Goal: Information Seeking & Learning: Learn about a topic

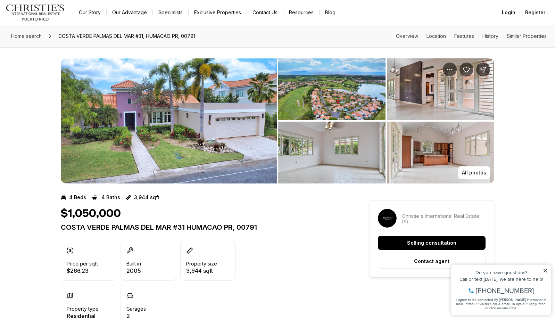
click at [197, 140] on img "View image gallery" at bounding box center [169, 120] width 216 height 125
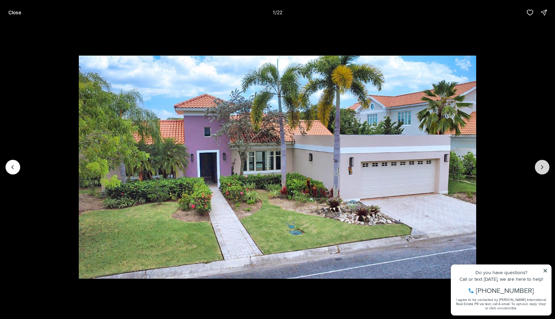
click at [540, 168] on icon "Next slide" at bounding box center [542, 167] width 7 height 7
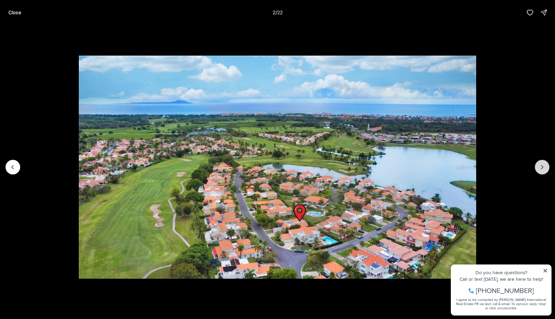
click at [540, 168] on icon "Next slide" at bounding box center [542, 167] width 7 height 7
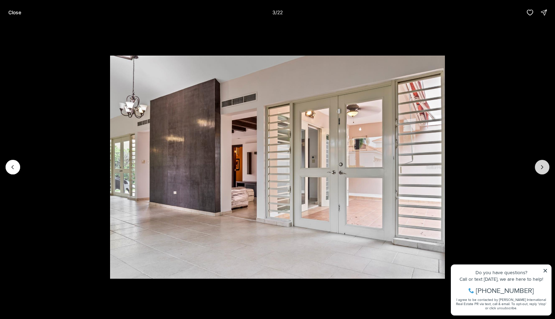
click at [540, 168] on icon "Next slide" at bounding box center [542, 167] width 7 height 7
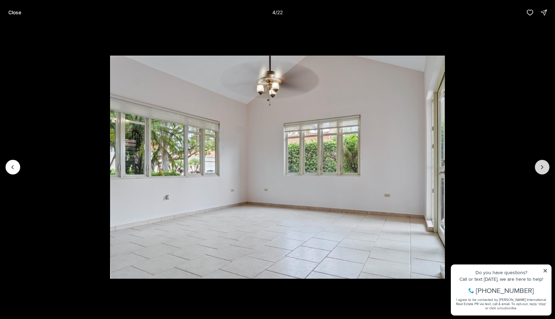
click at [540, 168] on icon "Next slide" at bounding box center [542, 167] width 7 height 7
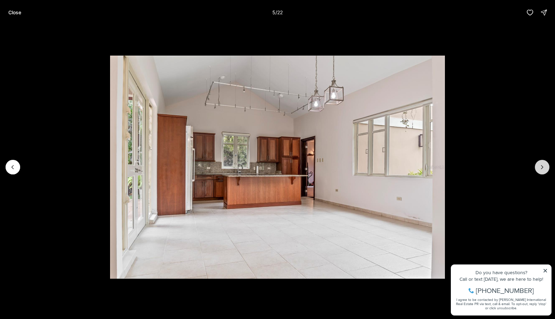
click at [540, 168] on icon "Next slide" at bounding box center [542, 167] width 7 height 7
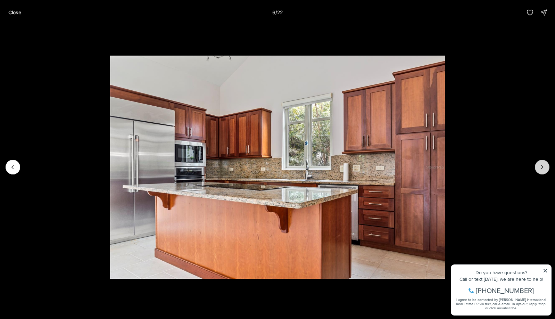
click at [540, 168] on icon "Next slide" at bounding box center [542, 167] width 7 height 7
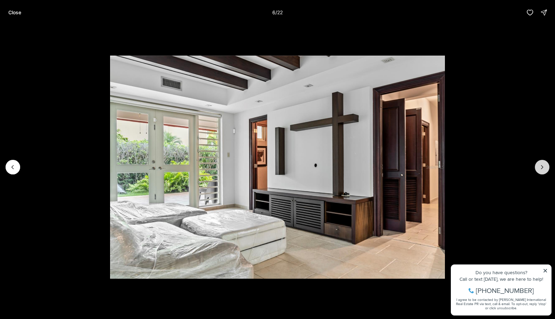
click at [540, 168] on icon "Next slide" at bounding box center [542, 167] width 7 height 7
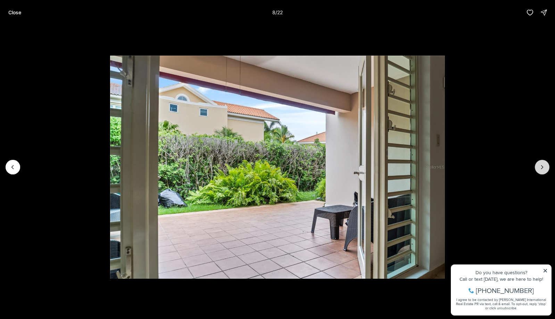
click at [540, 168] on icon "Next slide" at bounding box center [542, 167] width 7 height 7
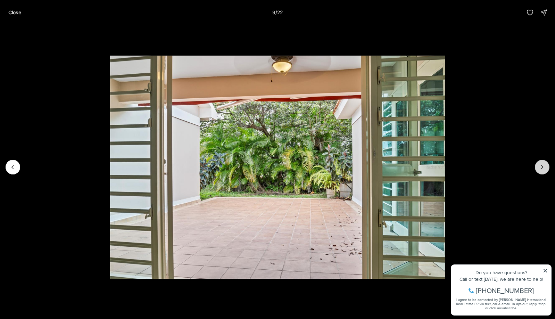
click at [540, 168] on icon "Next slide" at bounding box center [542, 167] width 7 height 7
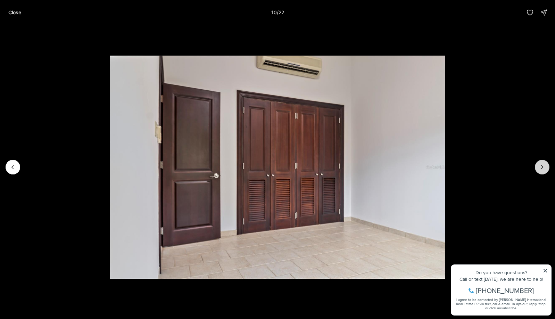
click at [540, 168] on icon "Next slide" at bounding box center [542, 167] width 7 height 7
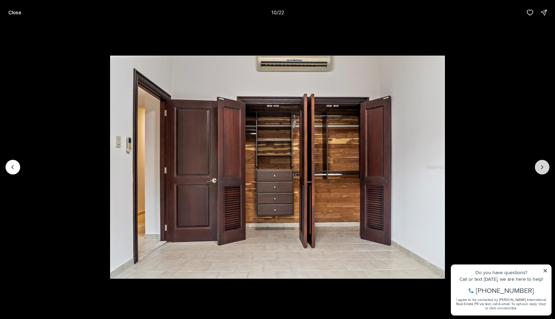
click at [540, 168] on icon "Next slide" at bounding box center [542, 167] width 7 height 7
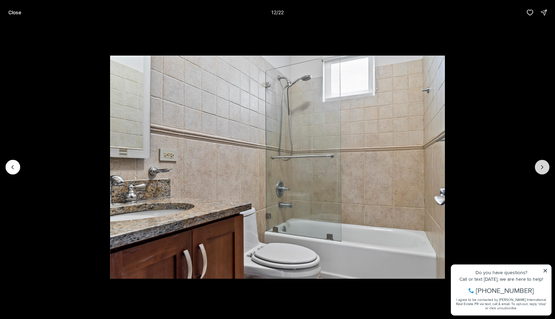
click at [540, 168] on icon "Next slide" at bounding box center [542, 167] width 7 height 7
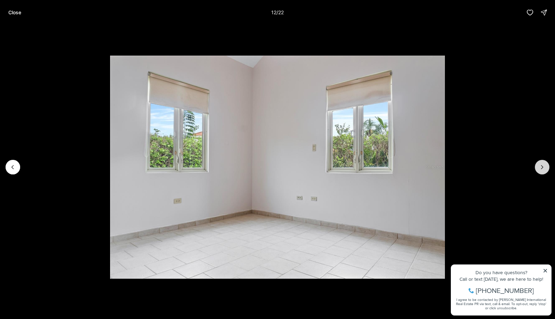
click at [540, 168] on icon "Next slide" at bounding box center [542, 167] width 7 height 7
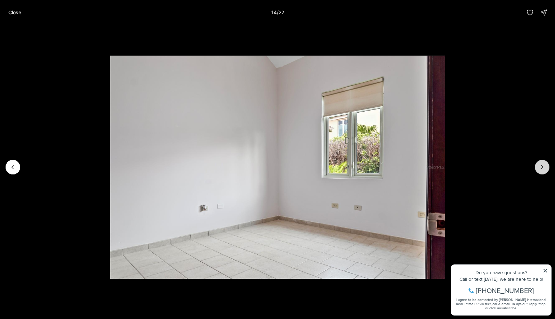
click at [540, 168] on icon "Next slide" at bounding box center [542, 167] width 7 height 7
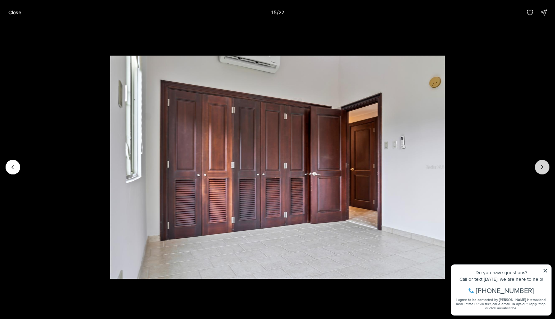
click at [540, 168] on icon "Next slide" at bounding box center [542, 167] width 7 height 7
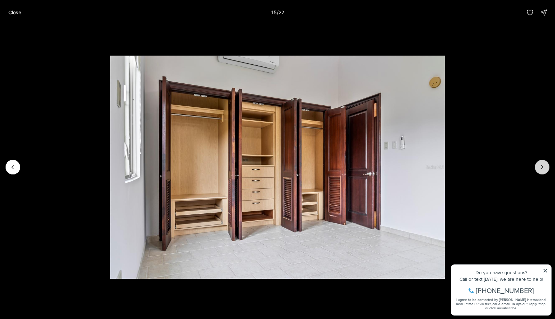
click at [540, 168] on icon "Next slide" at bounding box center [542, 167] width 7 height 7
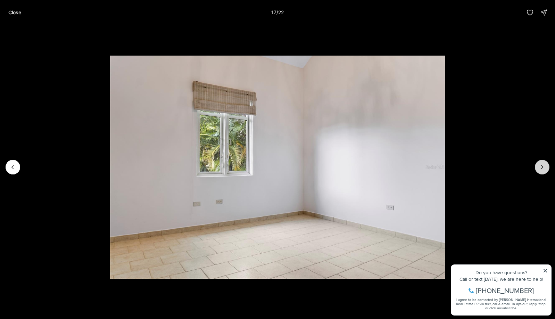
click at [540, 168] on icon "Next slide" at bounding box center [542, 167] width 7 height 7
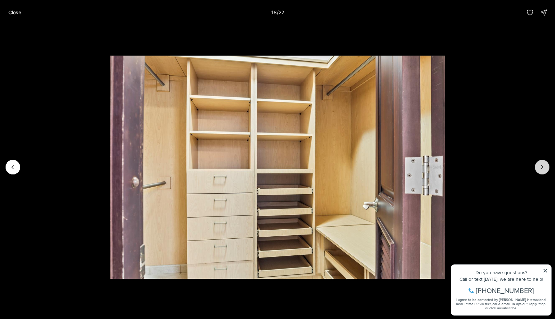
click at [540, 168] on icon "Next slide" at bounding box center [542, 167] width 7 height 7
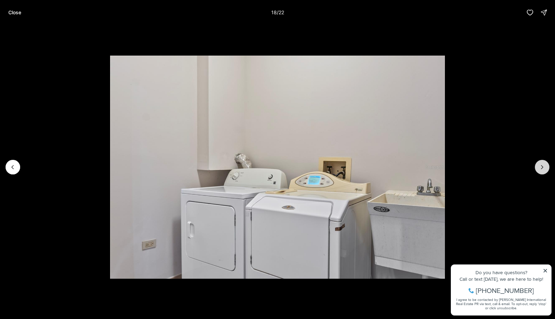
click at [540, 168] on icon "Next slide" at bounding box center [542, 167] width 7 height 7
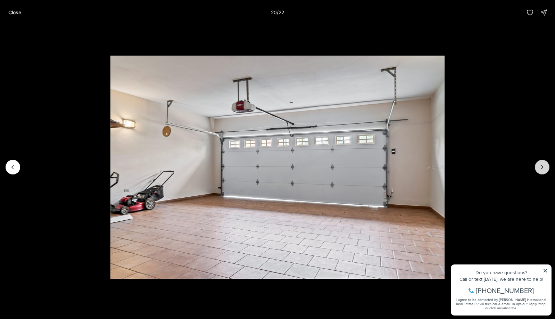
click at [540, 167] on icon "Next slide" at bounding box center [542, 167] width 7 height 7
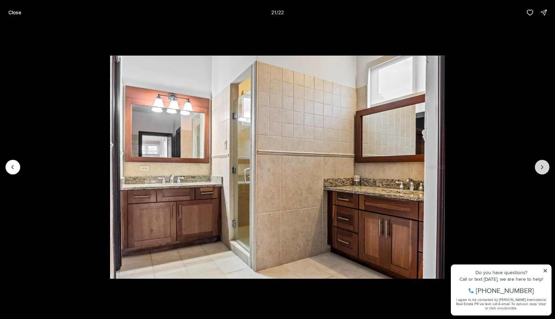
click at [540, 167] on icon "Next slide" at bounding box center [542, 167] width 7 height 7
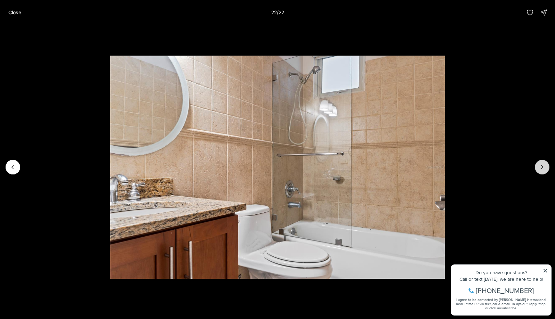
click at [540, 167] on div at bounding box center [542, 167] width 15 height 15
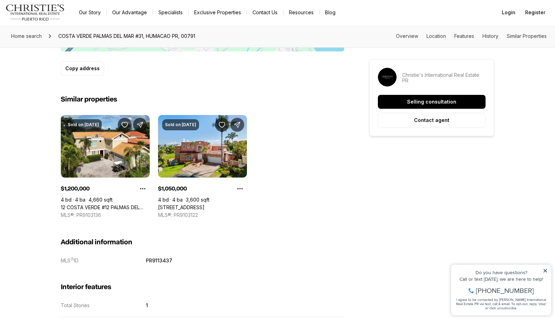
scroll to position [517, 0]
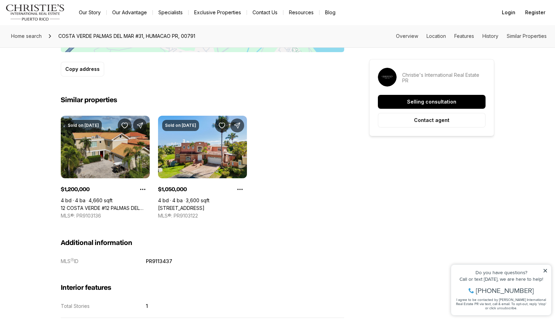
click at [85, 205] on link "12 COSTA VERDE #12 PALMAS DEL MAR, HUMACAO PR, 00791" at bounding box center [105, 208] width 89 height 6
click at [110, 205] on link "12 COSTA VERDE #12 PALMAS DEL MAR, HUMACAO PR, 00791" at bounding box center [105, 208] width 89 height 6
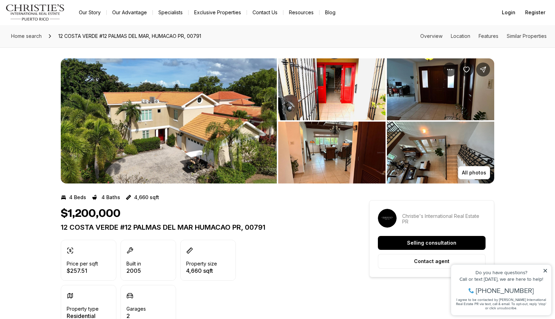
click at [202, 162] on img "View image gallery" at bounding box center [169, 120] width 216 height 125
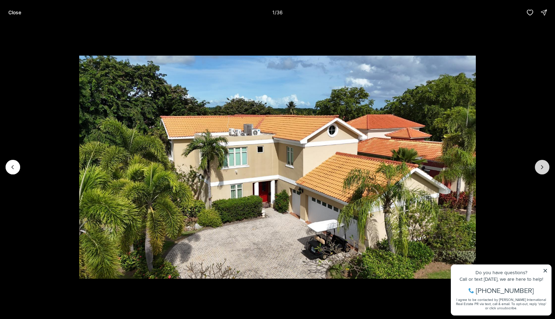
click at [539, 169] on icon "Next slide" at bounding box center [542, 167] width 7 height 7
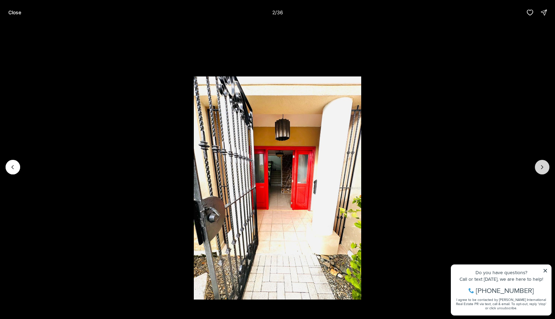
click at [539, 169] on icon "Next slide" at bounding box center [542, 167] width 7 height 7
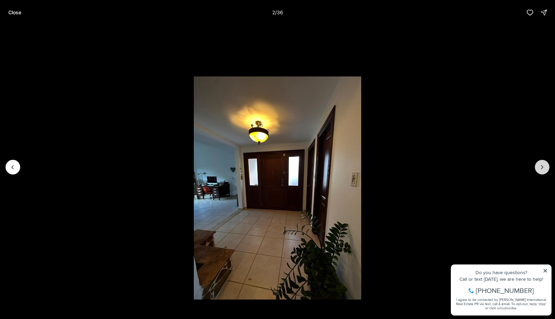
click at [539, 169] on icon "Next slide" at bounding box center [542, 167] width 7 height 7
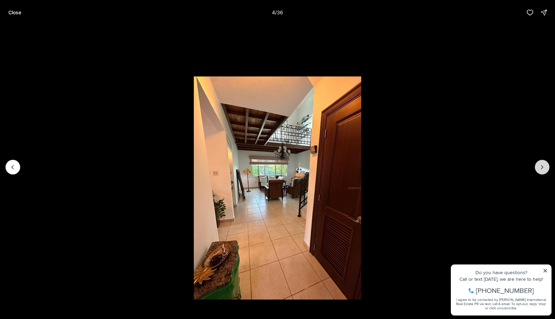
click at [539, 169] on icon "Next slide" at bounding box center [542, 167] width 7 height 7
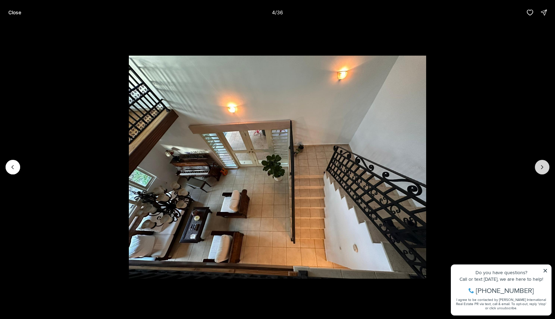
click at [539, 169] on icon "Next slide" at bounding box center [542, 167] width 7 height 7
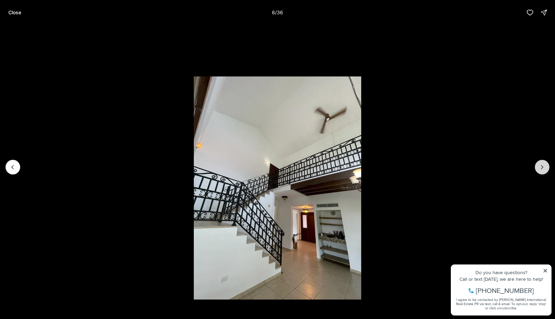
click at [539, 169] on icon "Next slide" at bounding box center [542, 167] width 7 height 7
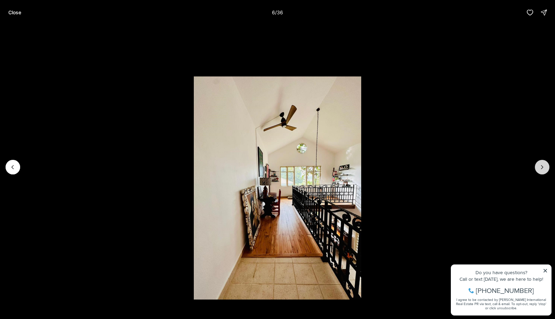
click at [539, 169] on icon "Next slide" at bounding box center [542, 167] width 7 height 7
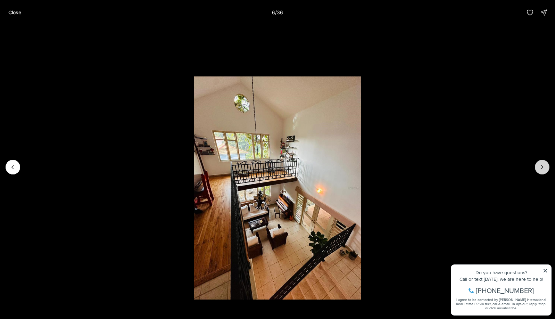
click at [539, 169] on icon "Next slide" at bounding box center [542, 167] width 7 height 7
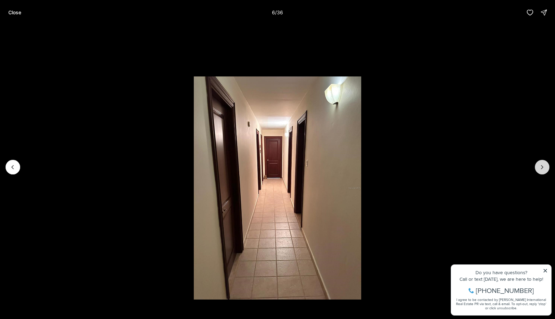
click at [539, 169] on icon "Next slide" at bounding box center [542, 167] width 7 height 7
click at [542, 169] on icon "Next slide" at bounding box center [542, 167] width 7 height 7
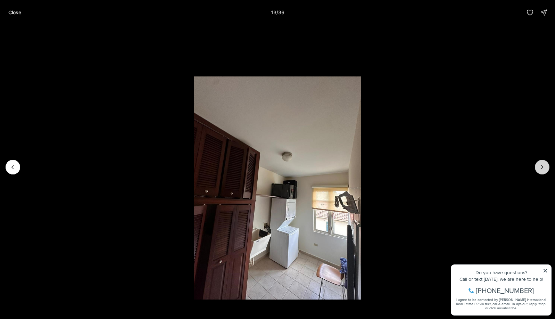
click at [542, 169] on icon "Next slide" at bounding box center [542, 167] width 7 height 7
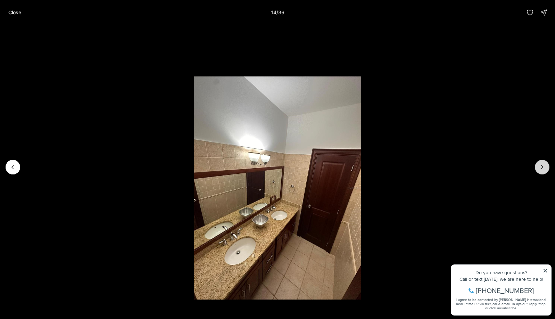
click at [542, 169] on icon "Next slide" at bounding box center [542, 167] width 7 height 7
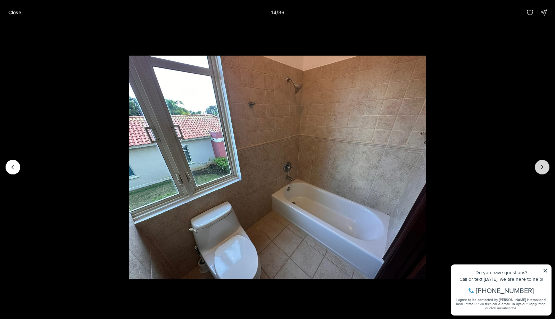
click at [542, 169] on icon "Next slide" at bounding box center [542, 167] width 7 height 7
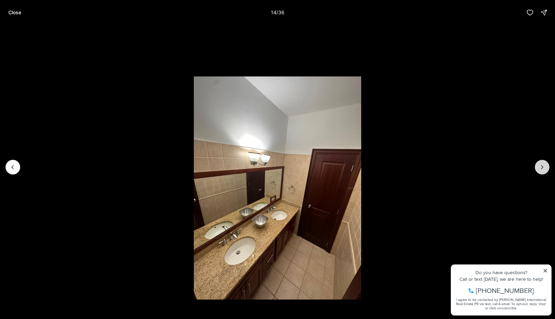
click at [542, 169] on icon "Next slide" at bounding box center [542, 167] width 7 height 7
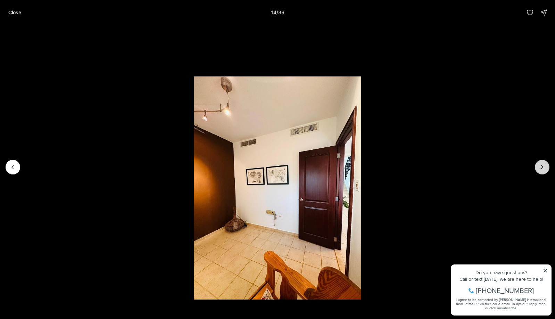
click at [542, 169] on icon "Next slide" at bounding box center [542, 167] width 7 height 7
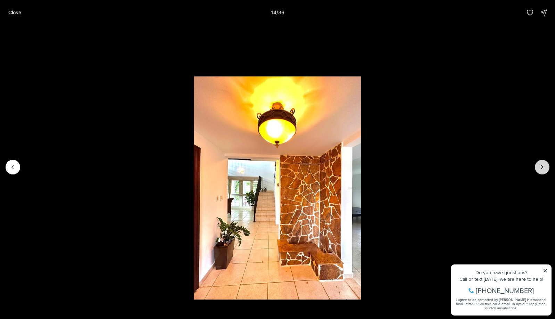
click at [542, 169] on icon "Next slide" at bounding box center [542, 167] width 7 height 7
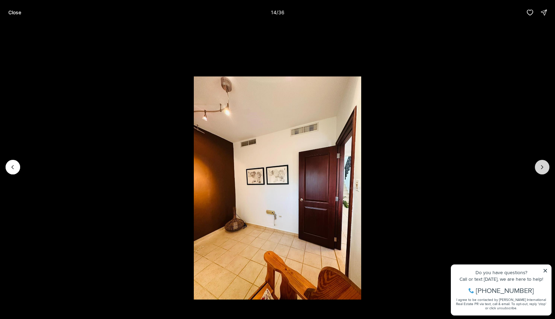
click at [542, 169] on icon "Next slide" at bounding box center [542, 167] width 7 height 7
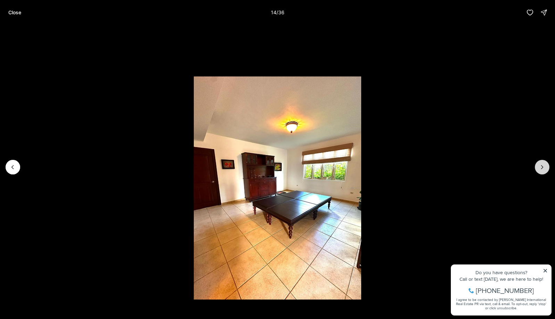
click at [542, 169] on icon "Next slide" at bounding box center [542, 167] width 7 height 7
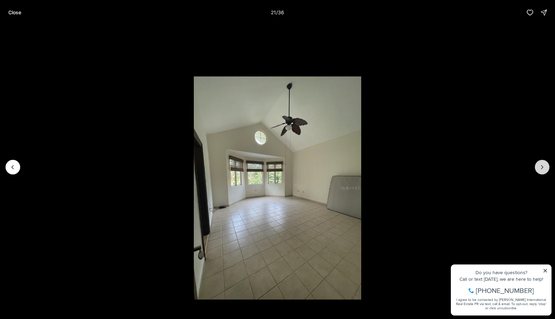
click at [542, 169] on icon "Next slide" at bounding box center [542, 167] width 7 height 7
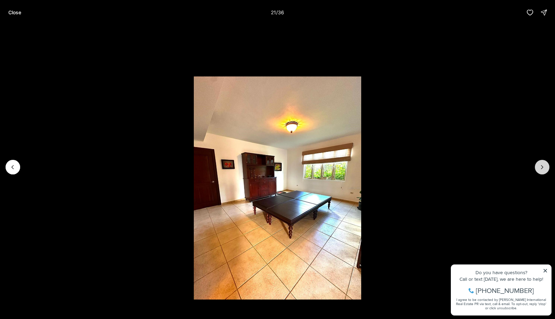
click at [542, 169] on icon "Next slide" at bounding box center [542, 167] width 7 height 7
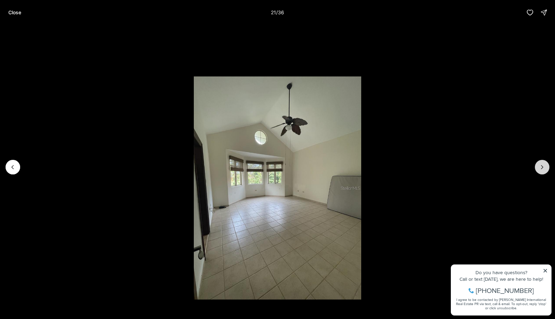
click at [542, 169] on icon "Next slide" at bounding box center [542, 167] width 7 height 7
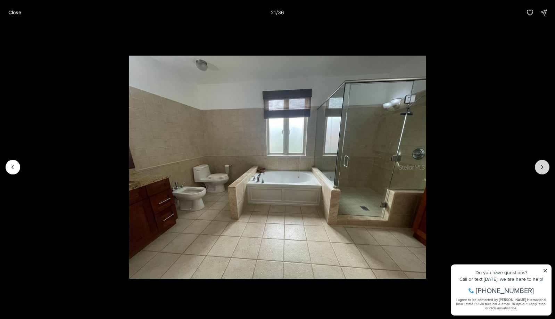
click at [542, 169] on icon "Next slide" at bounding box center [542, 167] width 7 height 7
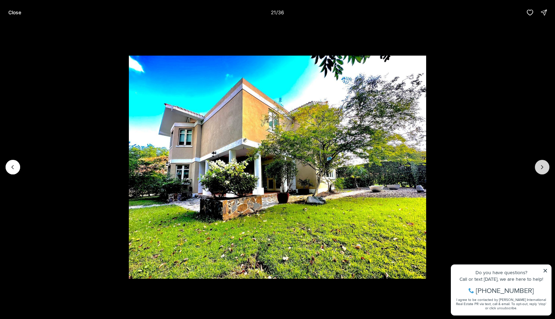
click at [542, 169] on icon "Next slide" at bounding box center [542, 167] width 7 height 7
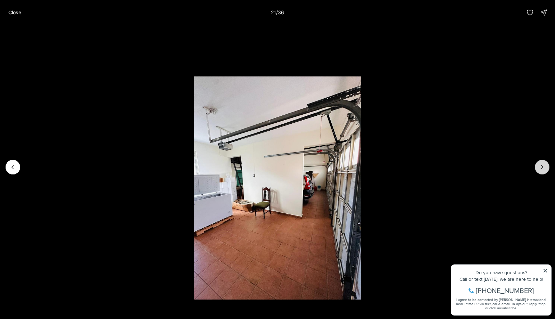
click at [542, 169] on icon "Next slide" at bounding box center [542, 167] width 7 height 7
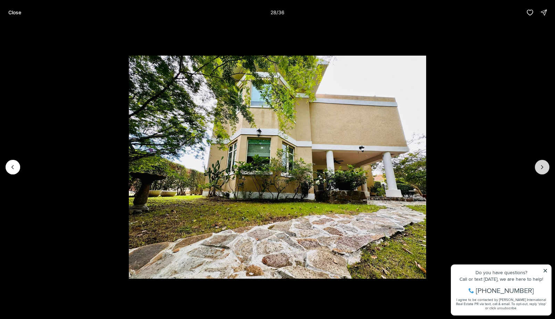
click at [544, 167] on icon "Next slide" at bounding box center [542, 167] width 7 height 7
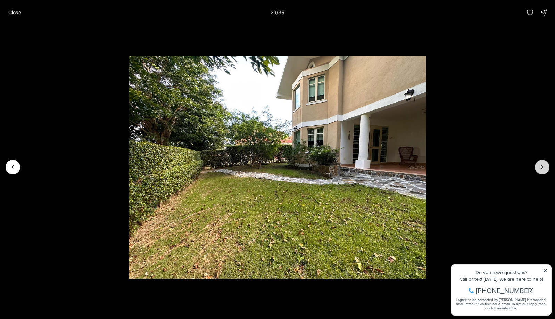
click at [544, 166] on icon "Next slide" at bounding box center [542, 167] width 7 height 7
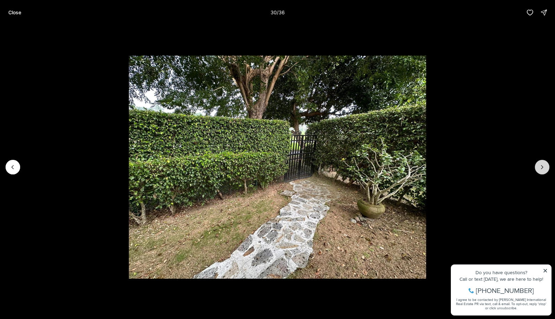
click at [544, 166] on icon "Next slide" at bounding box center [542, 167] width 7 height 7
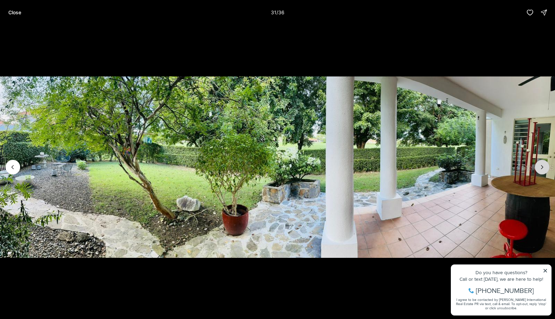
click at [544, 166] on icon "Next slide" at bounding box center [542, 167] width 7 height 7
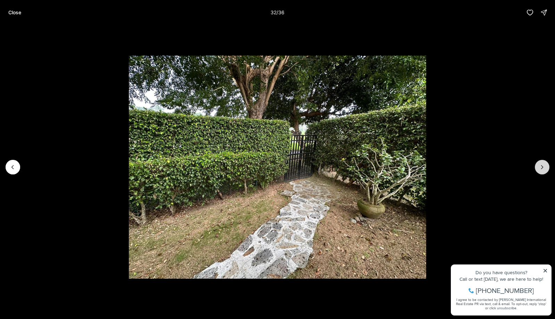
click at [544, 166] on icon "Next slide" at bounding box center [542, 167] width 7 height 7
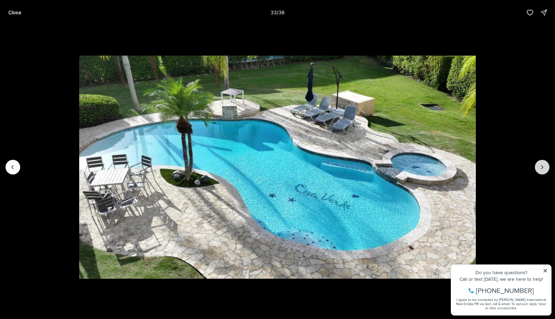
click at [544, 166] on icon "Next slide" at bounding box center [542, 167] width 7 height 7
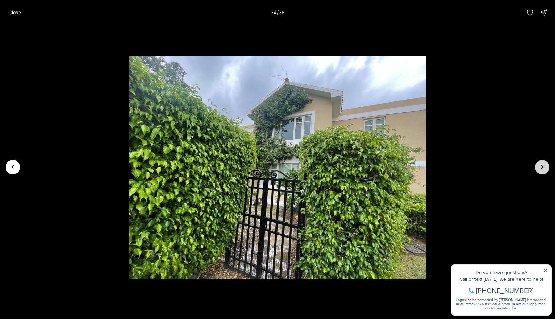
click at [544, 166] on icon "Next slide" at bounding box center [542, 167] width 7 height 7
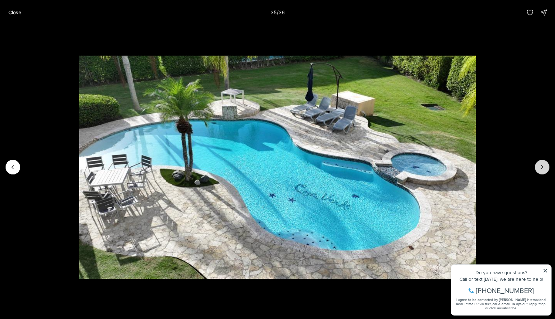
click at [544, 166] on icon "Next slide" at bounding box center [542, 167] width 7 height 7
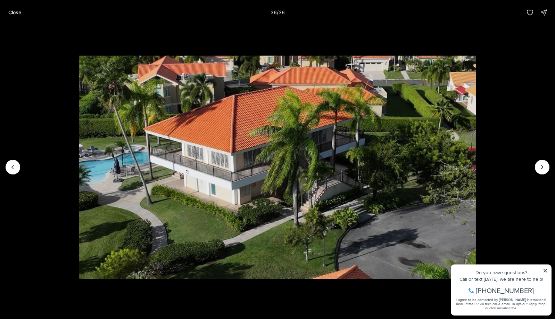
click at [544, 165] on div at bounding box center [542, 167] width 15 height 15
click at [14, 10] on p "Close" at bounding box center [14, 13] width 13 height 6
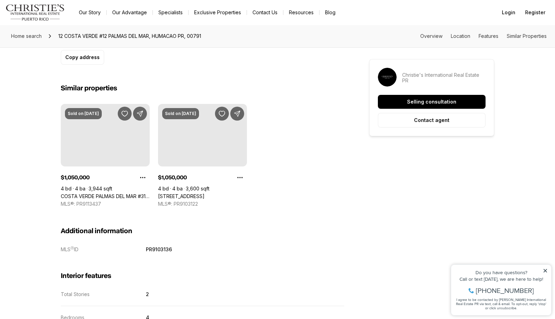
scroll to position [521, 0]
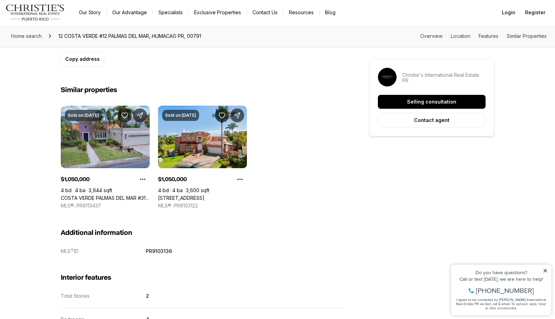
click at [93, 195] on link "COSTA VERDE PALMAS DEL MAR #31, HUMACAO PR, 00791" at bounding box center [105, 198] width 89 height 6
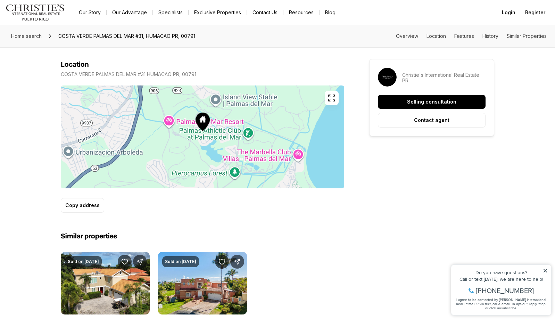
scroll to position [528, 0]
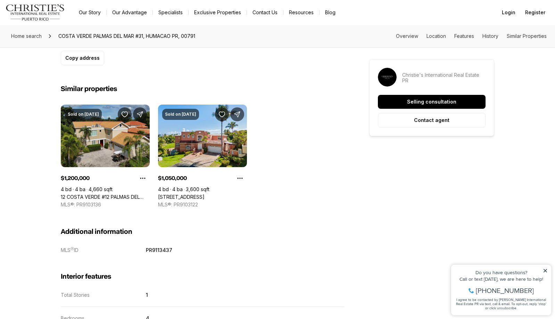
click at [107, 194] on link "12 COSTA VERDE #12 PALMAS DEL MAR, HUMACAO PR, 00791" at bounding box center [105, 197] width 89 height 6
